Goal: Task Accomplishment & Management: Complete application form

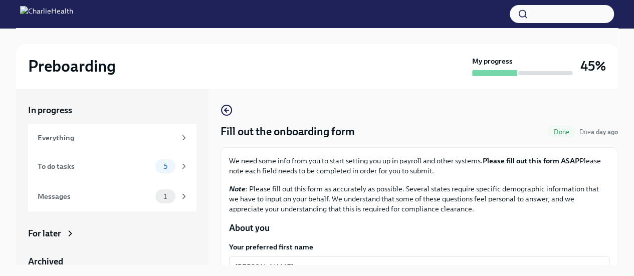
drag, startPoint x: 620, startPoint y: 104, endPoint x: 624, endPoint y: 114, distance: 11.3
click at [624, 114] on div "Preboarding My progress 45% In progress Everything To do tasks 5 Messages 1 For…" at bounding box center [317, 160] width 634 height 265
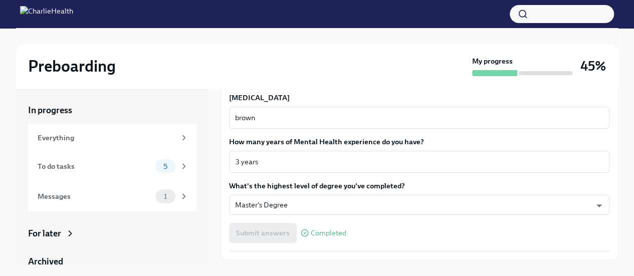
scroll to position [970, 0]
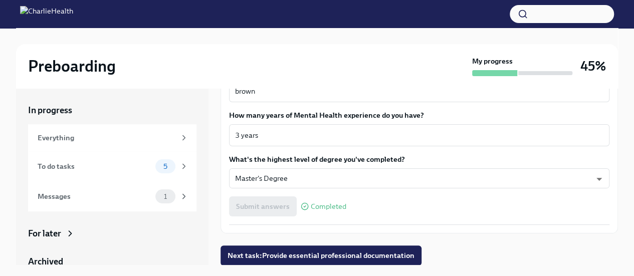
click at [400, 256] on span "Next task : Provide essential professional documentation" at bounding box center [321, 256] width 187 height 10
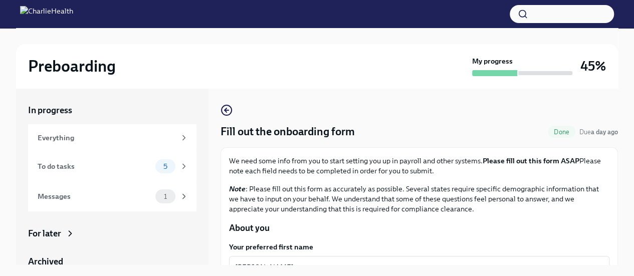
click at [81, 165] on div "To do tasks" at bounding box center [95, 166] width 114 height 11
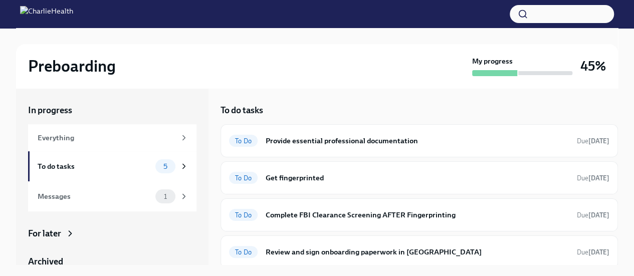
drag, startPoint x: 619, startPoint y: 134, endPoint x: 626, endPoint y: 135, distance: 7.2
click at [626, 135] on div "Preboarding My progress 45% In progress Everything To do tasks 5 Messages 1 For…" at bounding box center [317, 200] width 634 height 344
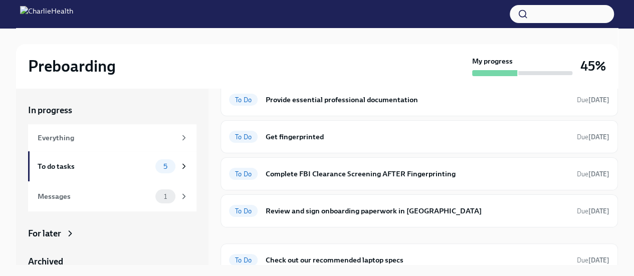
scroll to position [41, 0]
click at [323, 208] on h6 "Review and sign onboarding paperwork in [GEOGRAPHIC_DATA]" at bounding box center [417, 211] width 303 height 11
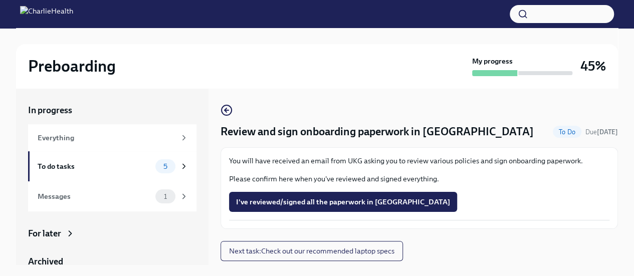
click at [54, 166] on div "To do tasks" at bounding box center [95, 166] width 114 height 11
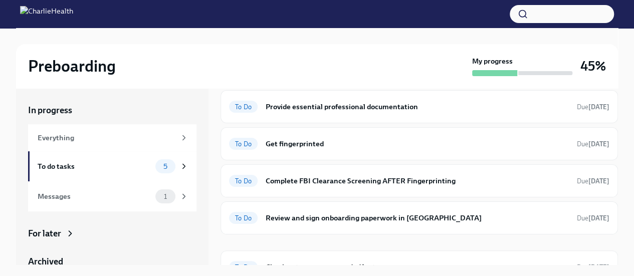
scroll to position [51, 0]
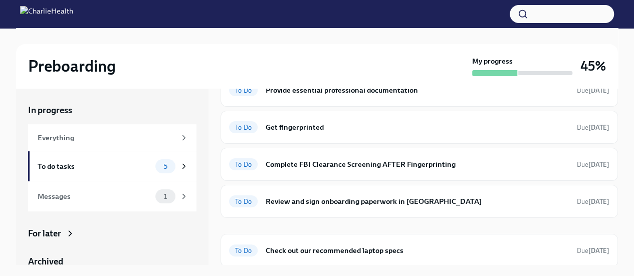
click at [243, 198] on span "To Do" at bounding box center [243, 202] width 29 height 8
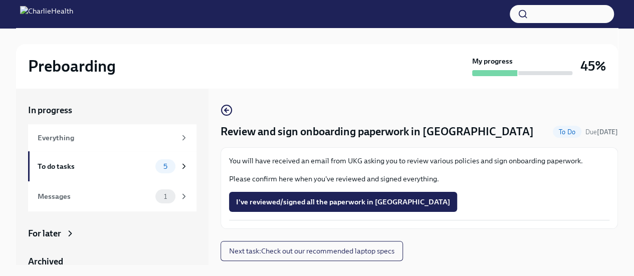
click at [367, 252] on span "Next task : Check out our recommended laptop specs" at bounding box center [312, 251] width 166 height 10
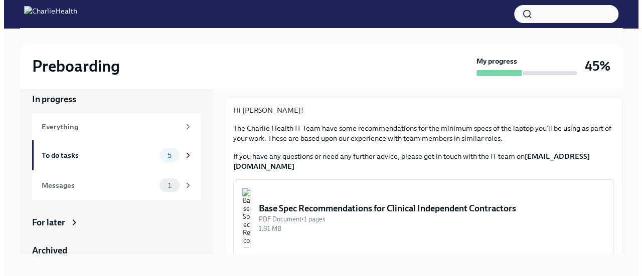
scroll to position [17, 0]
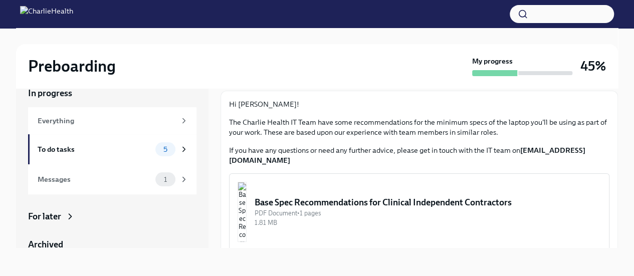
click at [357, 197] on div "Base Spec Recommendations for Clinical Independent Contractors" at bounding box center [428, 203] width 347 height 12
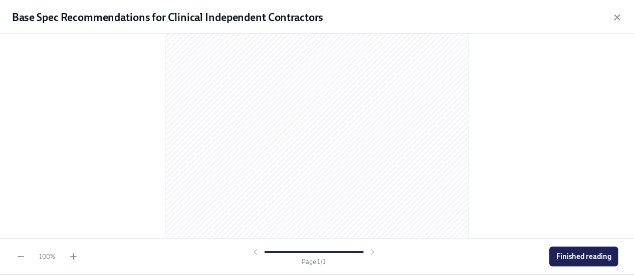
scroll to position [176, 0]
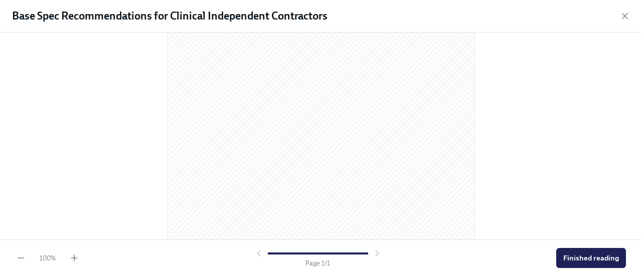
click at [593, 260] on span "Finished reading" at bounding box center [591, 258] width 56 height 10
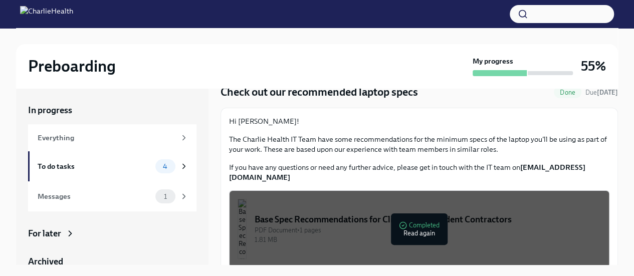
scroll to position [17, 0]
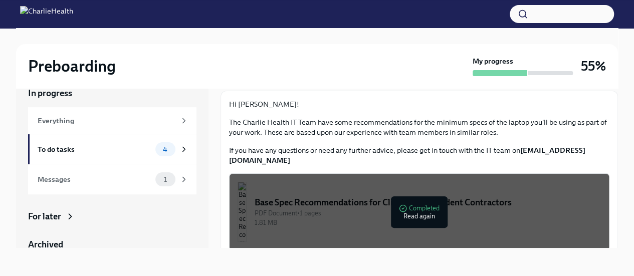
click at [52, 148] on div "To do tasks" at bounding box center [95, 149] width 114 height 11
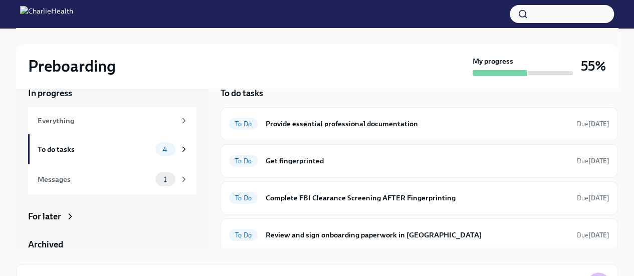
click at [86, 180] on div "Messages" at bounding box center [95, 179] width 114 height 11
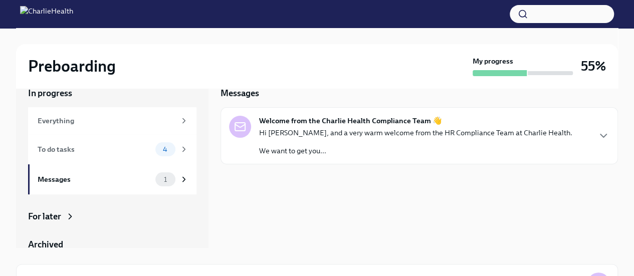
click at [411, 131] on p "Hi Anita, and a very warm welcome from the HR Compliance Team at Charlie Health." at bounding box center [415, 133] width 313 height 10
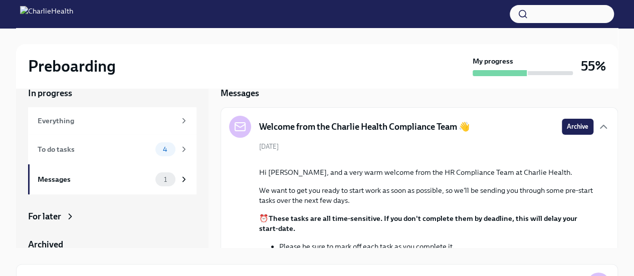
click at [569, 127] on span "Archive" at bounding box center [578, 127] width 22 height 10
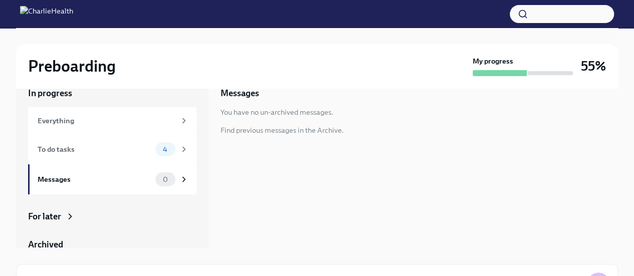
click at [49, 147] on div "To do tasks" at bounding box center [95, 149] width 114 height 11
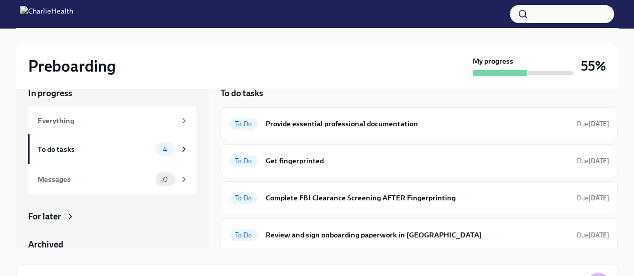
click at [321, 124] on h6 "Provide essential professional documentation" at bounding box center [417, 123] width 303 height 11
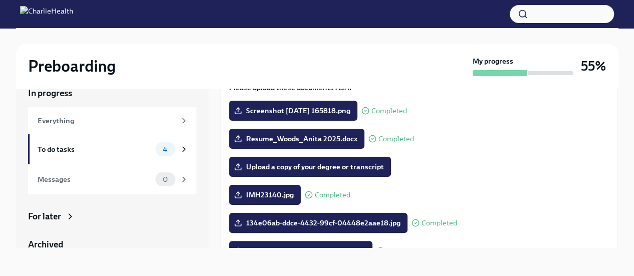
scroll to position [85, 0]
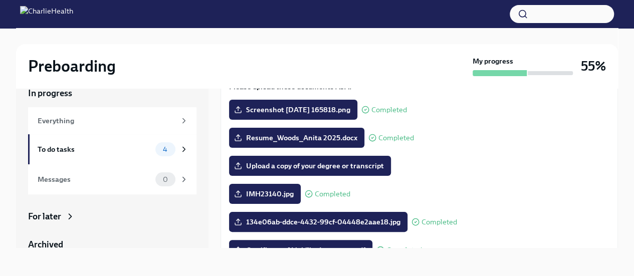
click at [334, 170] on span "Upload a copy of your degree or transcript" at bounding box center [310, 166] width 148 height 10
click at [0, 0] on input "Upload a copy of your degree or transcript" at bounding box center [0, 0] width 0 height 0
click at [312, 108] on span "Screenshot 2025-08-21 165818.png" at bounding box center [293, 110] width 114 height 10
click at [0, 0] on input "Screenshot 2025-08-21 165818.png" at bounding box center [0, 0] width 0 height 0
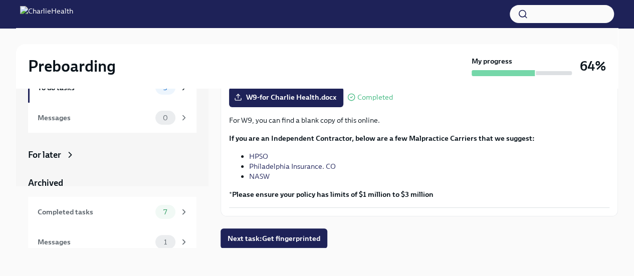
scroll to position [70, 0]
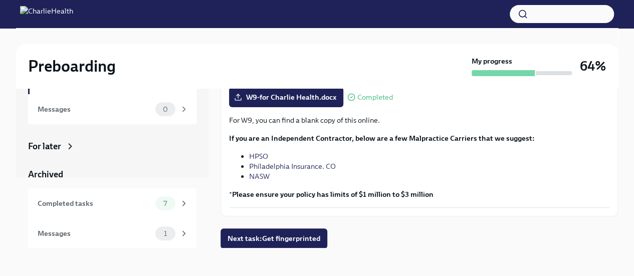
click at [94, 203] on div "Completed tasks" at bounding box center [95, 203] width 114 height 11
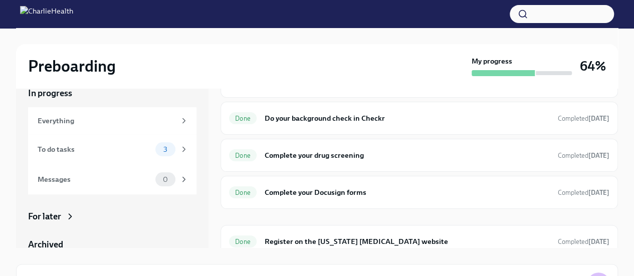
scroll to position [61, 0]
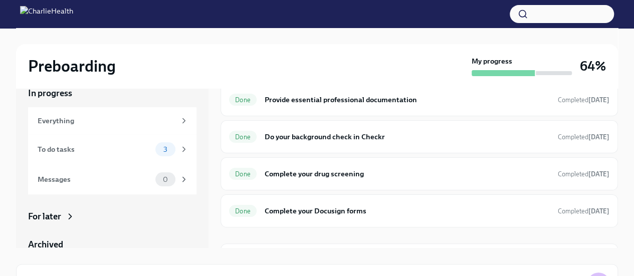
click at [59, 146] on div "To do tasks" at bounding box center [95, 149] width 114 height 11
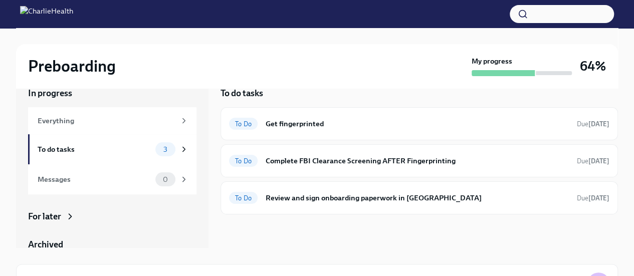
click at [325, 209] on div "To Do Review and sign onboarding paperwork in UKG Due in 6 days" at bounding box center [420, 198] width 398 height 33
click at [314, 199] on h6 "Review and sign onboarding paperwork in [GEOGRAPHIC_DATA]" at bounding box center [417, 198] width 303 height 11
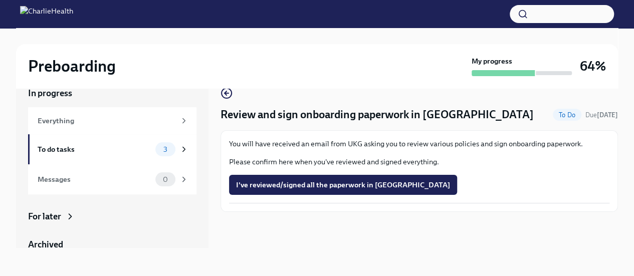
click at [286, 185] on span "I've reviewed/signed all the paperwork in [GEOGRAPHIC_DATA]" at bounding box center [343, 185] width 214 height 10
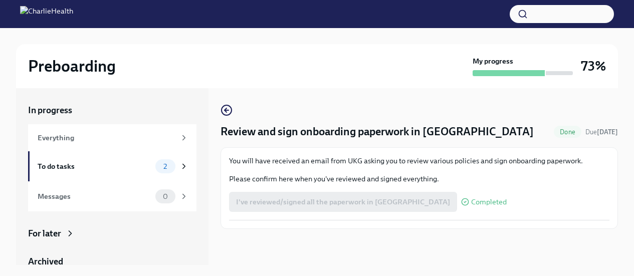
scroll to position [17, 0]
